Goal: Transaction & Acquisition: Purchase product/service

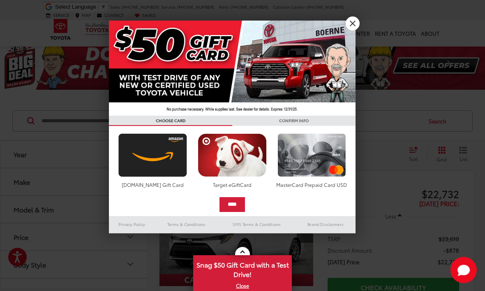
click at [353, 22] on link "X" at bounding box center [353, 23] width 14 height 14
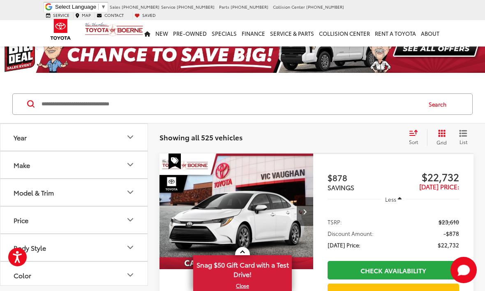
scroll to position [17, 0]
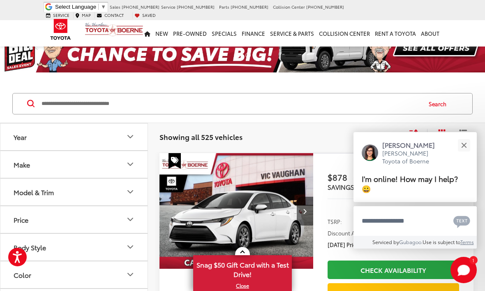
click at [125, 167] on button "Make" at bounding box center [74, 164] width 148 height 27
click at [37, 197] on img at bounding box center [37, 193] width 23 height 19
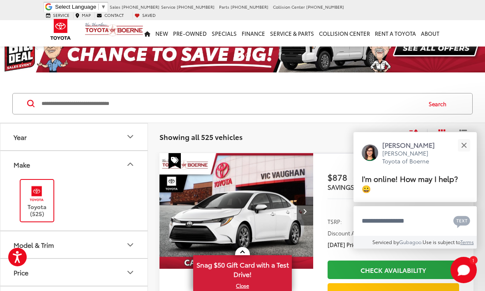
click at [134, 246] on icon "Model & Trim" at bounding box center [130, 245] width 10 height 10
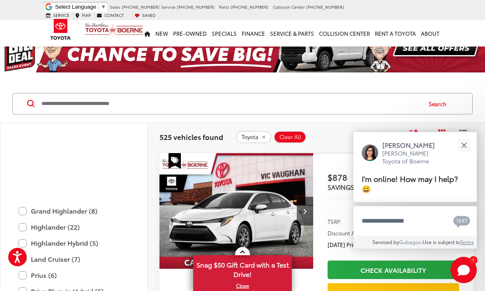
scroll to position [314, 0]
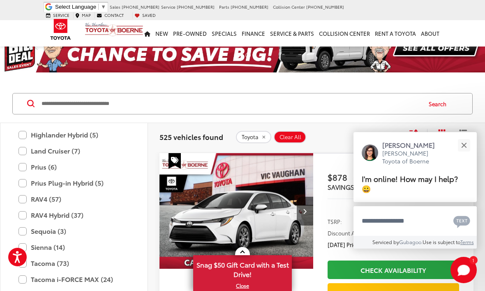
click at [26, 196] on label "RAV4 (57)" at bounding box center [74, 199] width 111 height 14
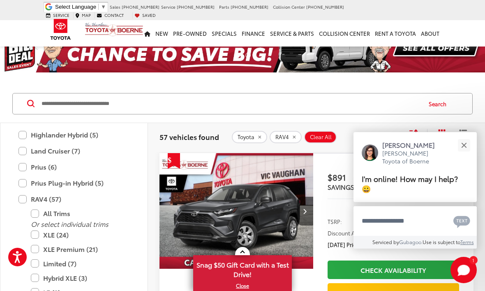
scroll to position [74, 0]
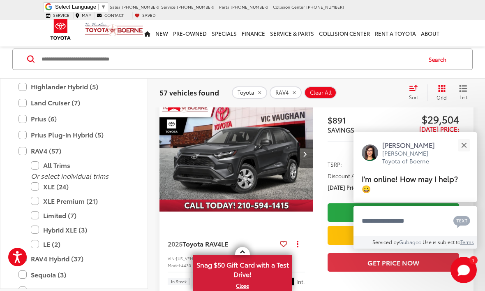
click at [36, 200] on label "XLE Premium (21)" at bounding box center [80, 201] width 99 height 14
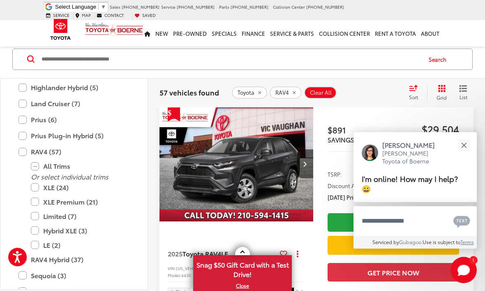
scroll to position [62, 0]
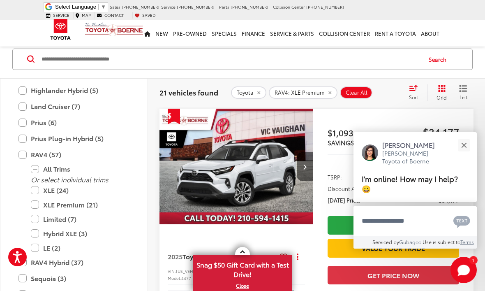
click at [38, 215] on label "Limited (7)" at bounding box center [80, 219] width 99 height 14
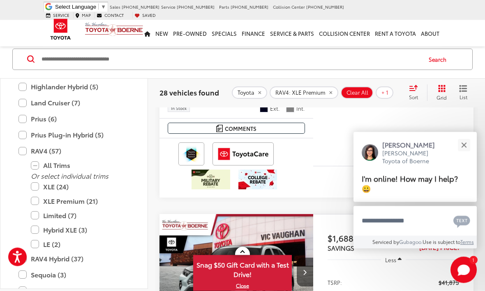
scroll to position [3278, 0]
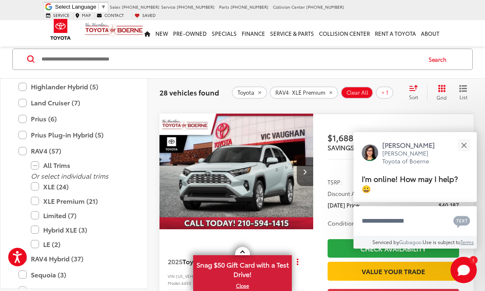
click at [296, 158] on img "2025 Toyota RAV4 Limited 0" at bounding box center [236, 172] width 155 height 116
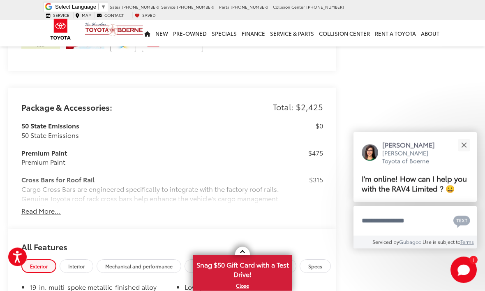
scroll to position [890, 0]
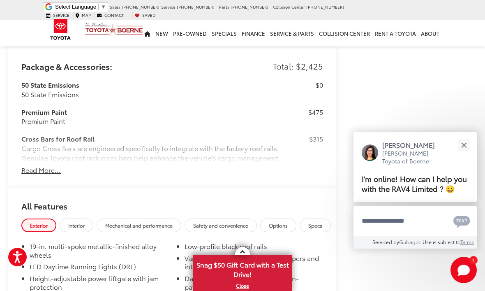
click at [27, 167] on button "Read More..." at bounding box center [40, 169] width 39 height 9
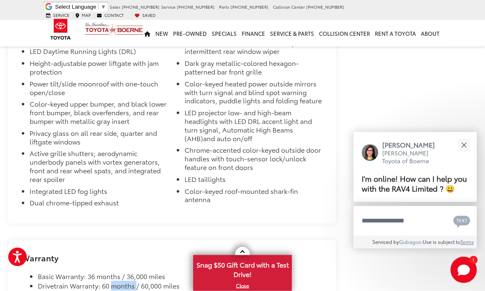
scroll to position [1657, 0]
